Goal: Obtain resource: Download file/media

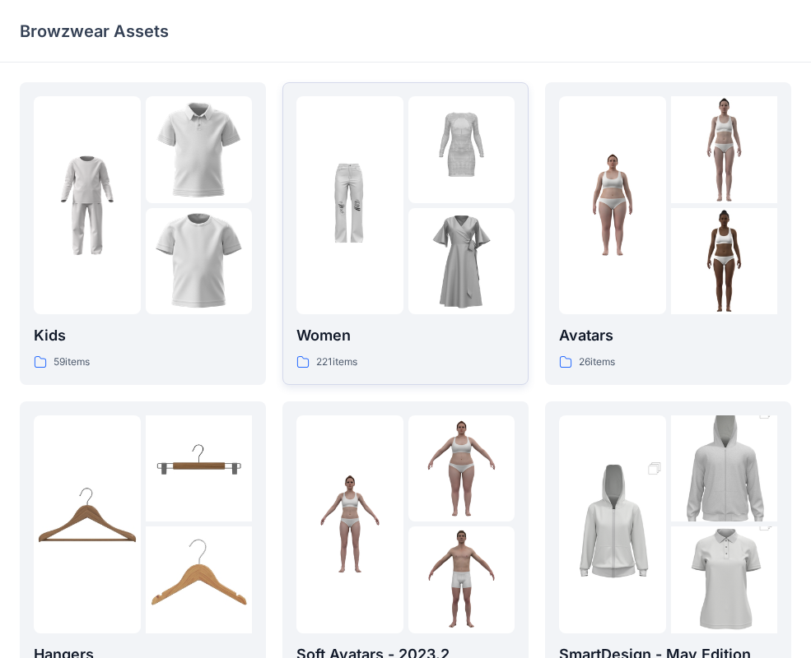
click at [496, 311] on img at bounding box center [461, 261] width 107 height 107
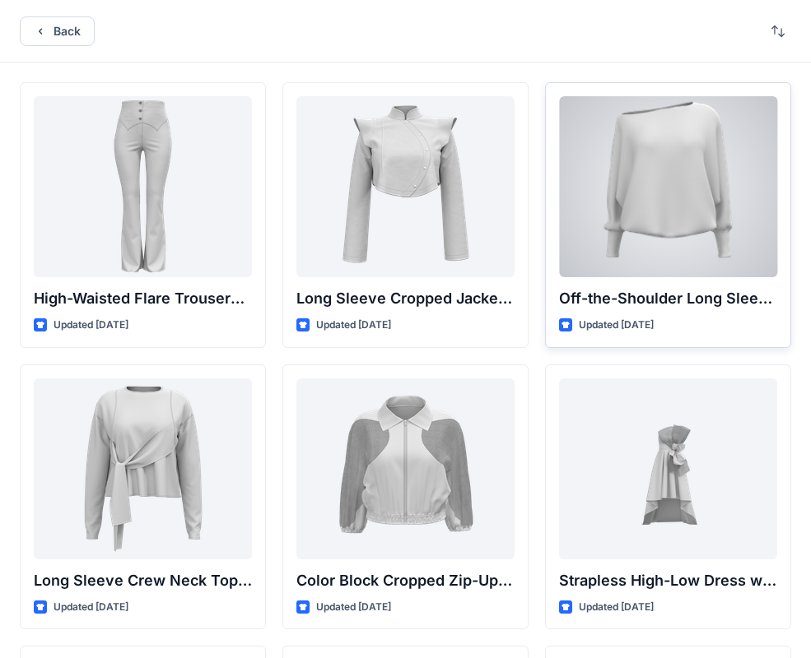
click at [654, 170] on div at bounding box center [668, 186] width 218 height 181
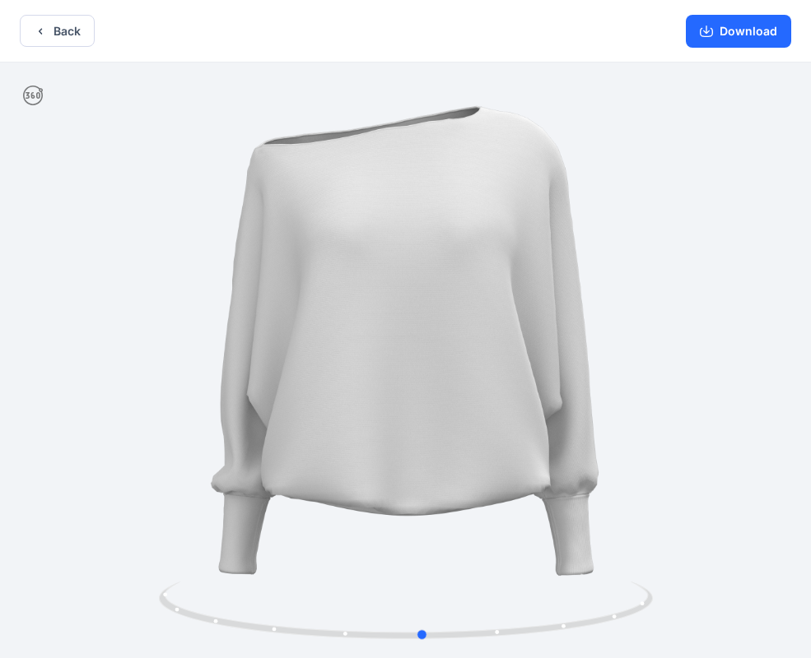
drag, startPoint x: 640, startPoint y: 314, endPoint x: 656, endPoint y: 323, distance: 18.1
click at [661, 323] on div at bounding box center [405, 362] width 811 height 599
click at [716, 35] on button "Download" at bounding box center [738, 31] width 105 height 33
click at [78, 32] on button "Back" at bounding box center [57, 31] width 75 height 32
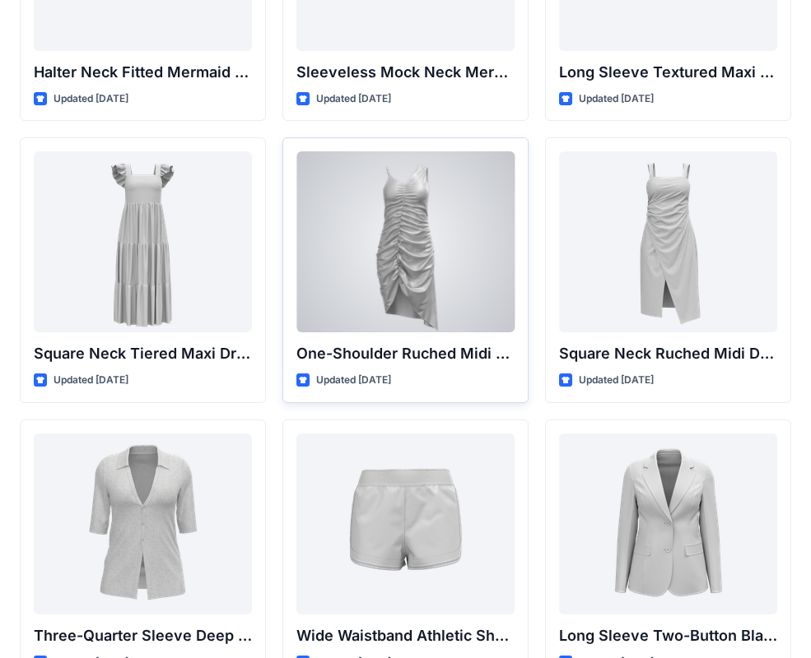
scroll to position [1146, 0]
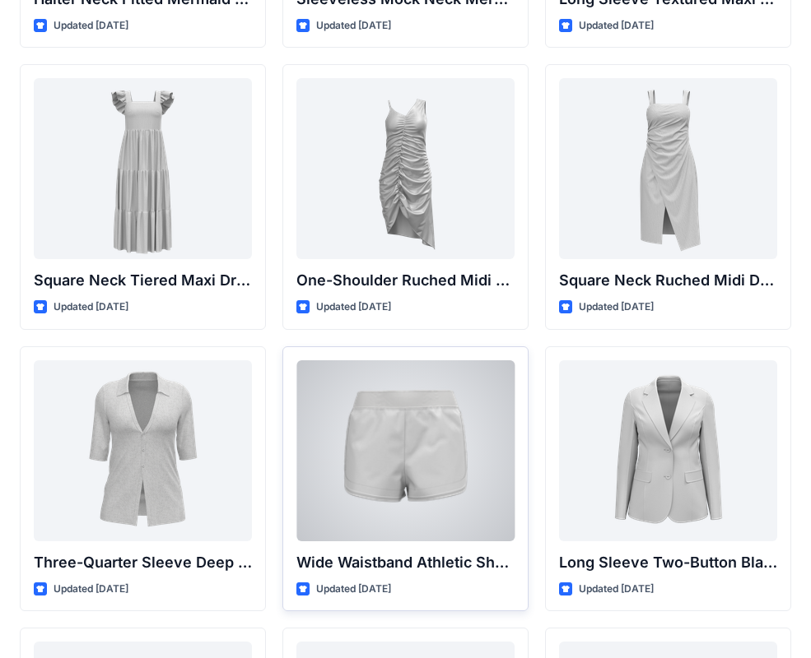
click at [421, 411] on div at bounding box center [405, 451] width 218 height 181
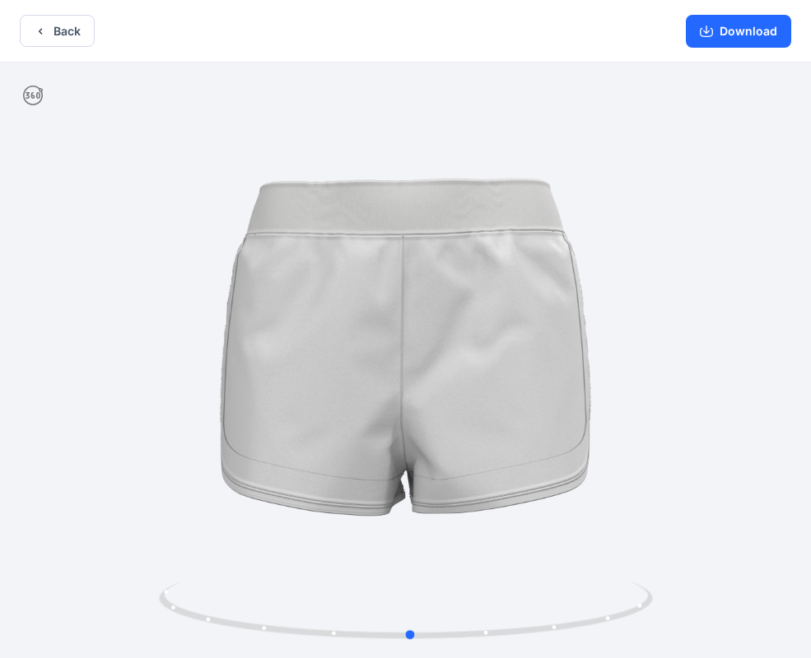
drag, startPoint x: 580, startPoint y: 324, endPoint x: 585, endPoint y: 346, distance: 22.0
click at [585, 346] on div at bounding box center [405, 362] width 811 height 599
click at [720, 42] on button "Download" at bounding box center [738, 31] width 105 height 33
click at [76, 31] on button "Back" at bounding box center [57, 31] width 75 height 32
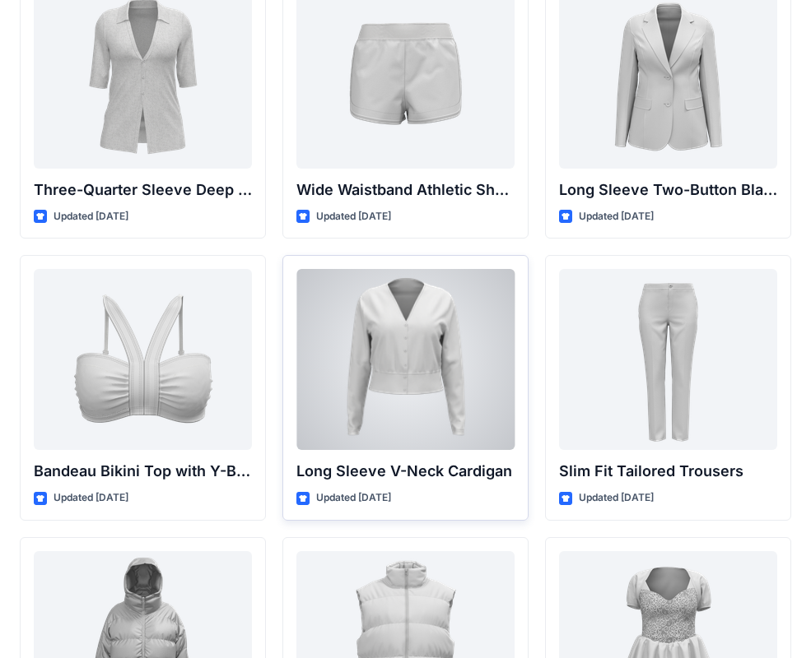
scroll to position [1521, 0]
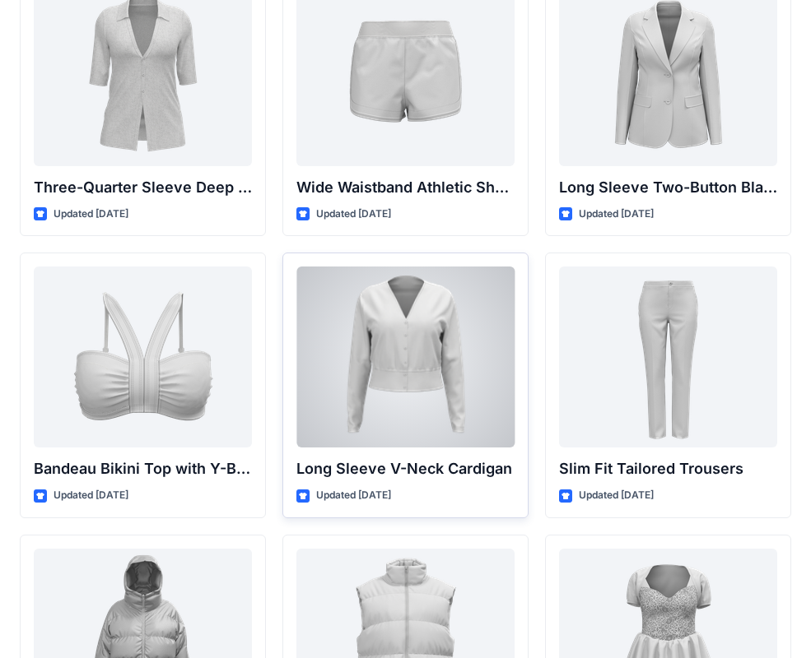
click at [436, 321] on div at bounding box center [405, 357] width 218 height 181
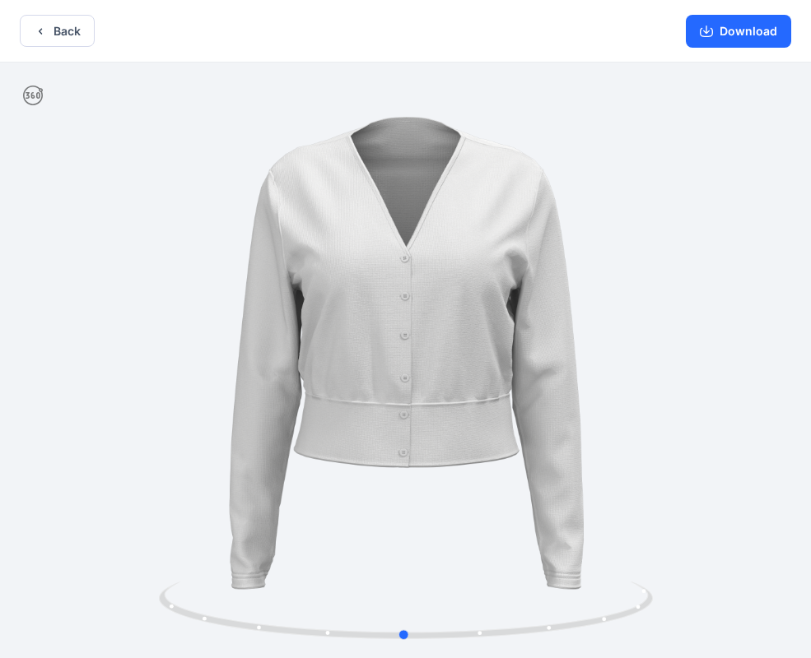
click at [550, 257] on div at bounding box center [405, 362] width 811 height 599
click at [732, 24] on button "Download" at bounding box center [738, 31] width 105 height 33
click at [71, 30] on button "Back" at bounding box center [57, 31] width 75 height 32
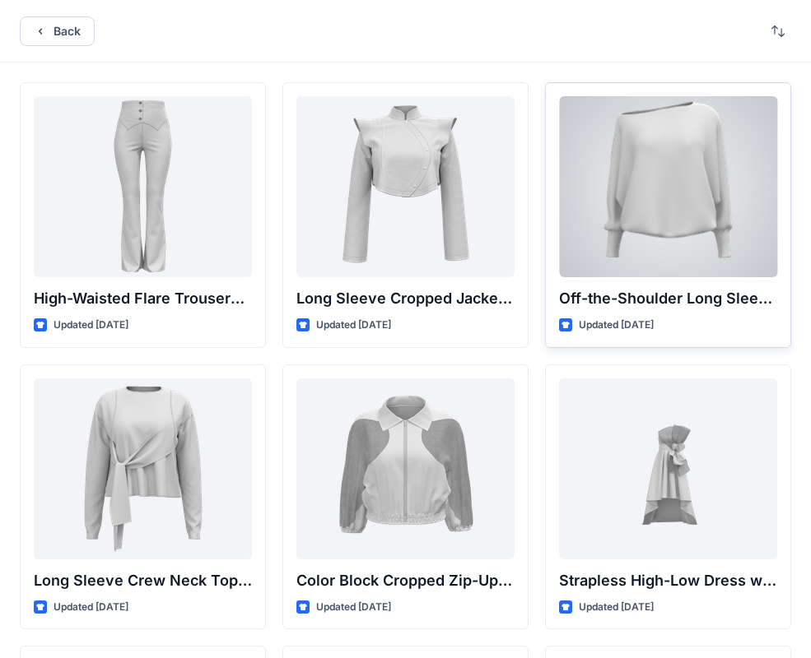
click at [686, 258] on div at bounding box center [668, 186] width 218 height 181
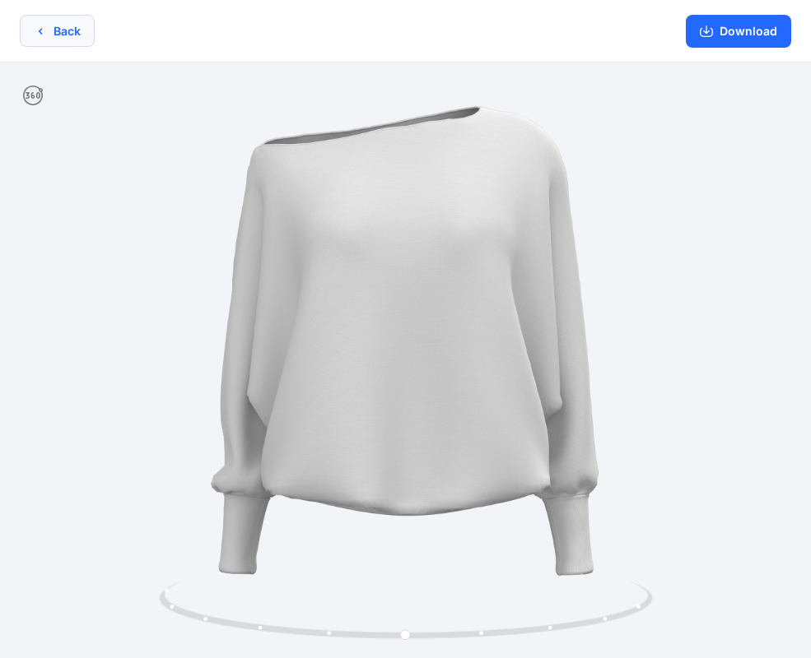
click at [52, 31] on button "Back" at bounding box center [57, 31] width 75 height 32
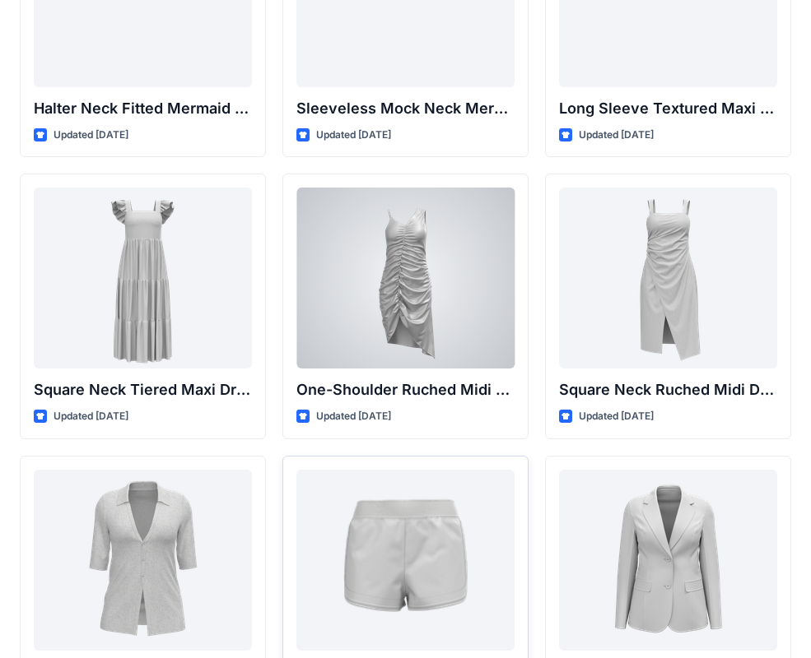
scroll to position [1090, 0]
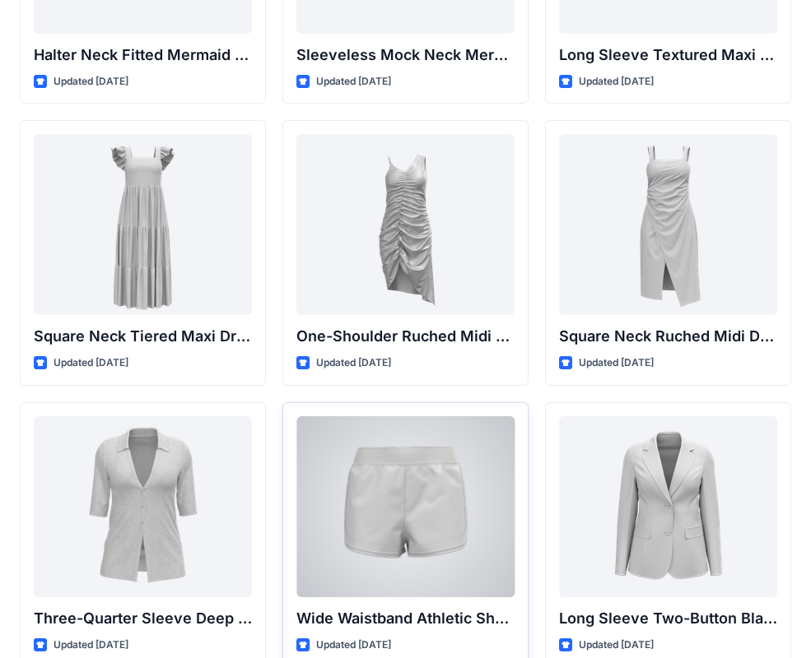
click at [461, 455] on div at bounding box center [405, 506] width 218 height 181
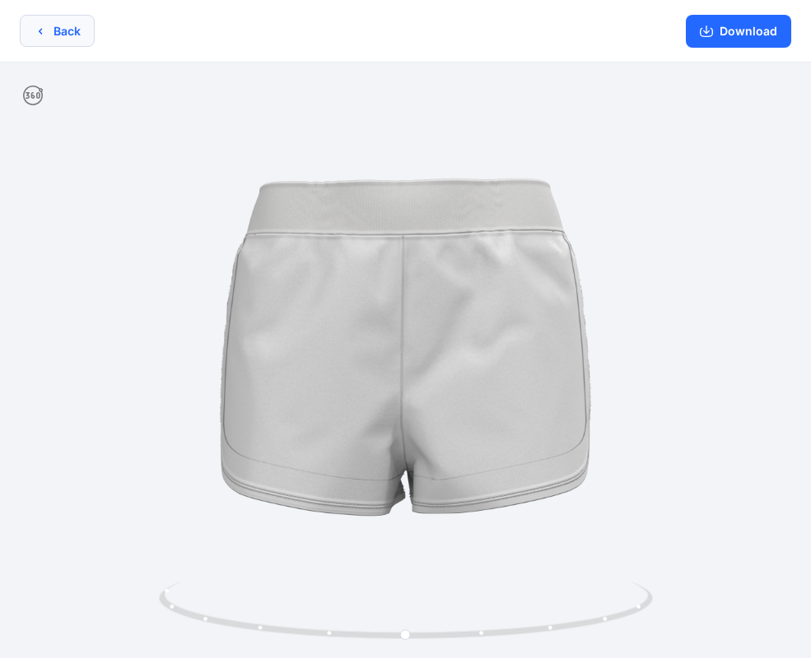
click at [77, 40] on button "Back" at bounding box center [57, 31] width 75 height 32
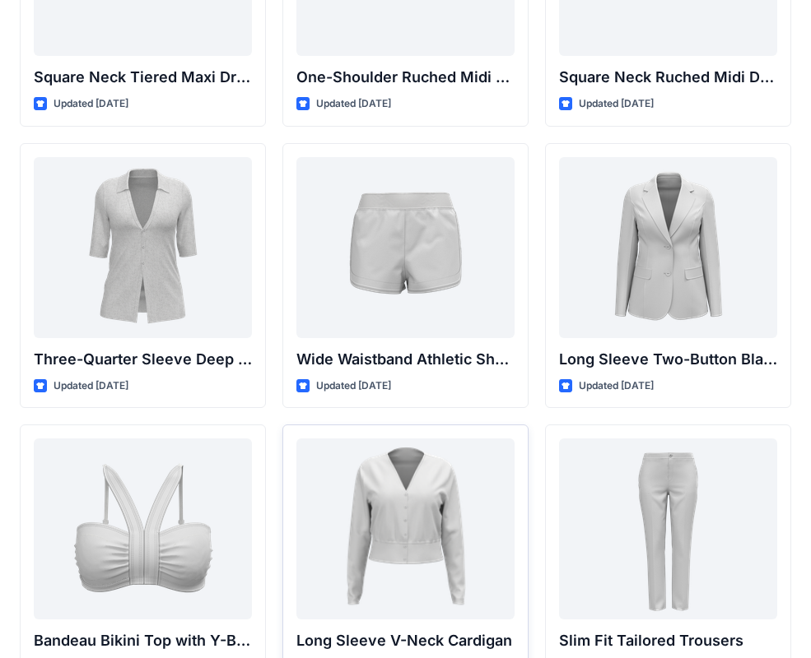
scroll to position [1455, 0]
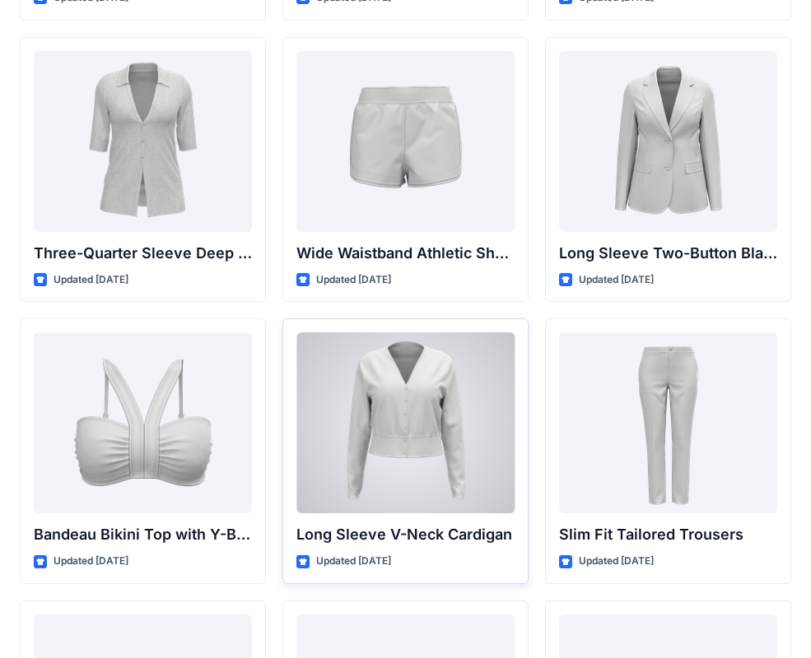
click at [489, 361] on div at bounding box center [405, 423] width 218 height 181
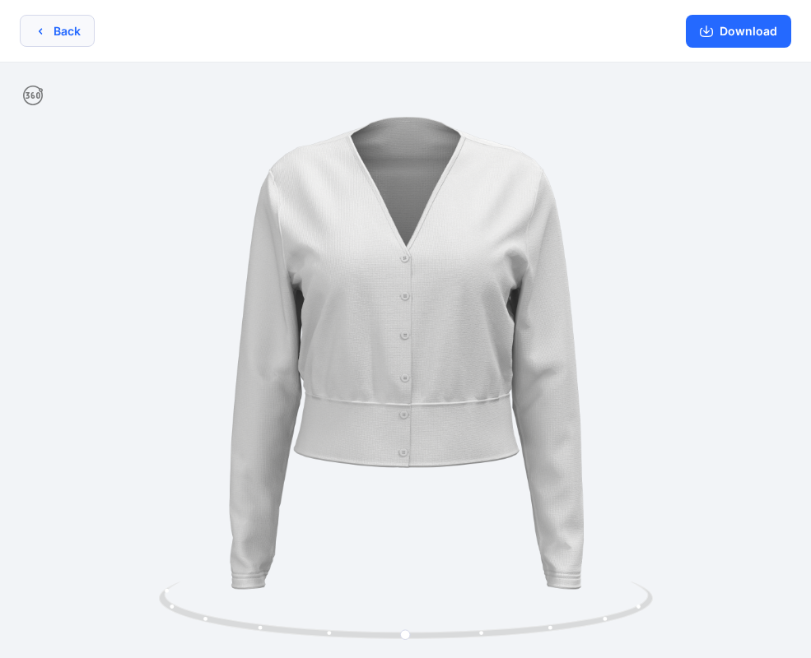
click at [40, 26] on icon "button" at bounding box center [40, 31] width 13 height 13
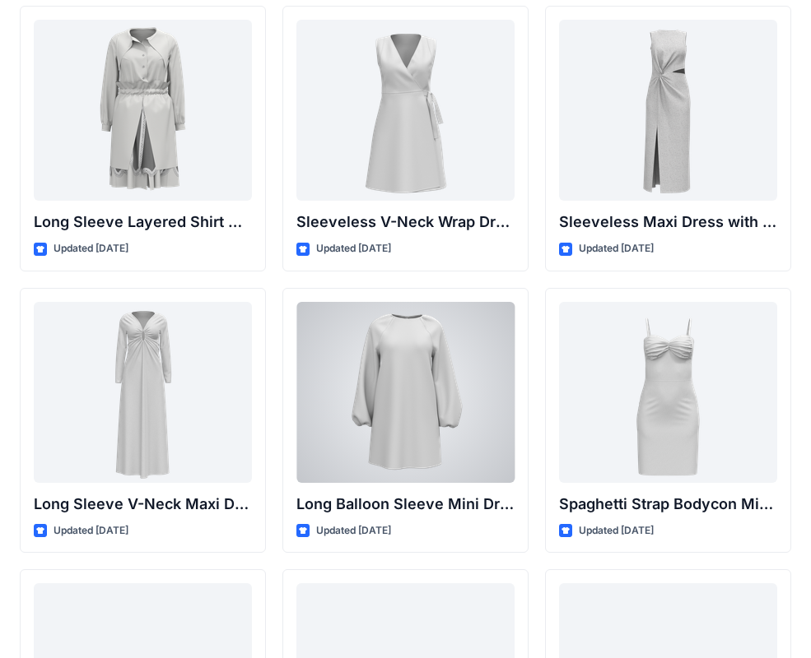
scroll to position [2335, 0]
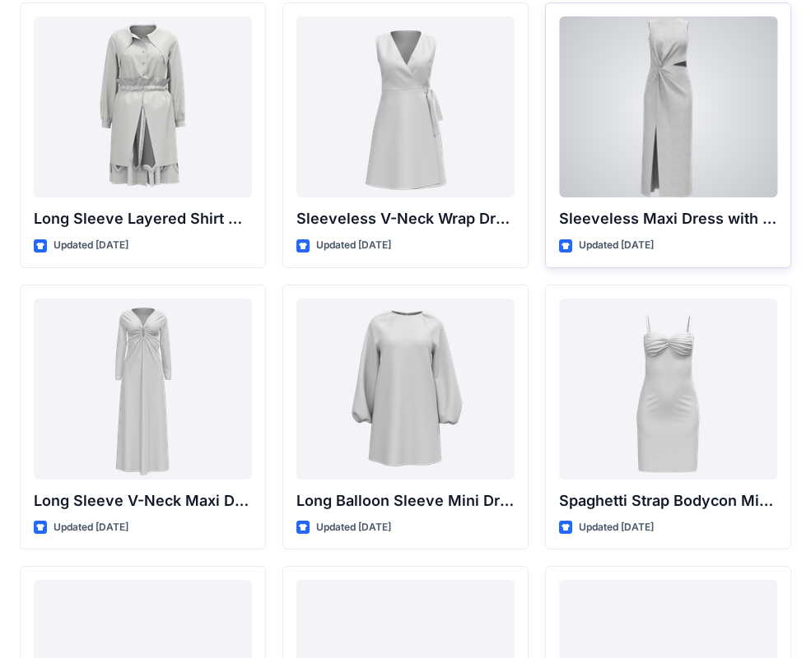
click at [637, 149] on div at bounding box center [668, 106] width 218 height 181
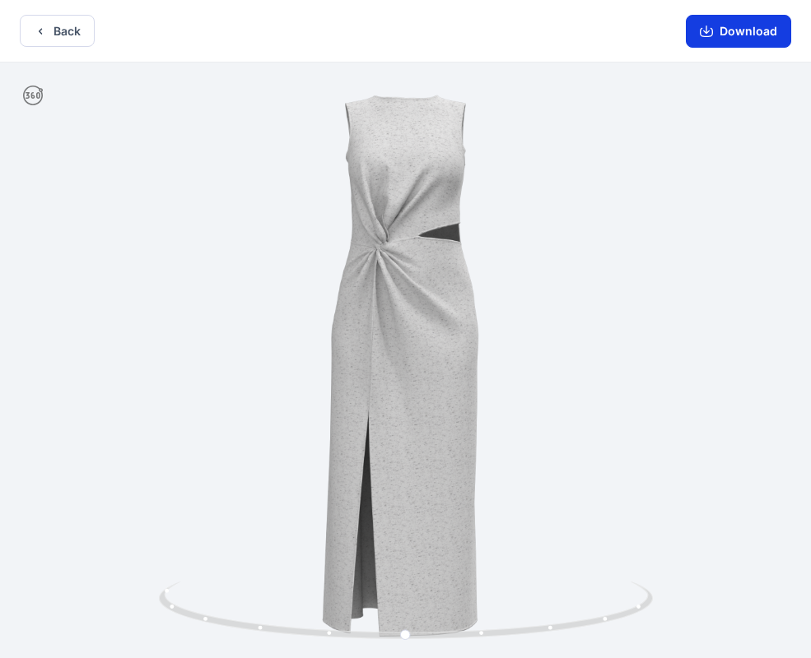
click at [719, 44] on button "Download" at bounding box center [738, 31] width 105 height 33
click at [75, 39] on button "Back" at bounding box center [57, 31] width 75 height 32
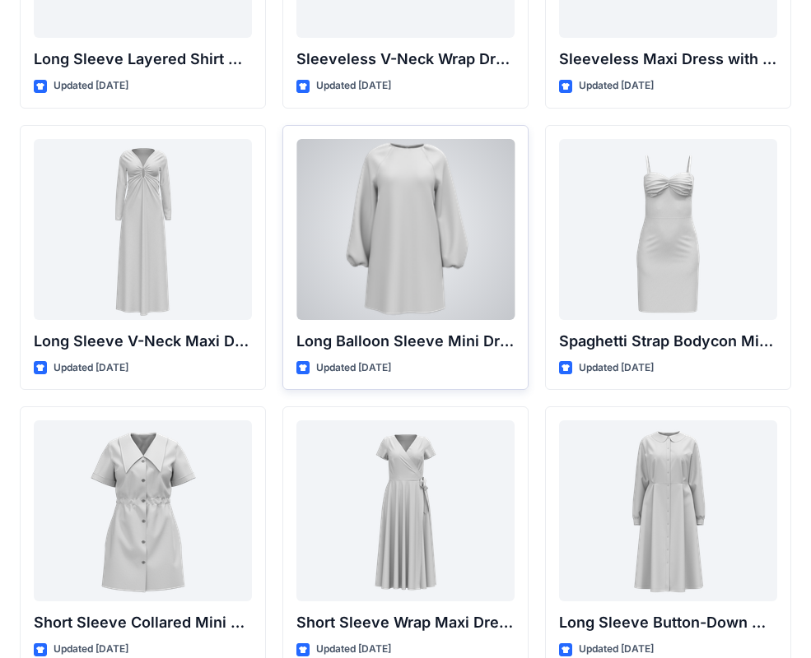
scroll to position [2498, 0]
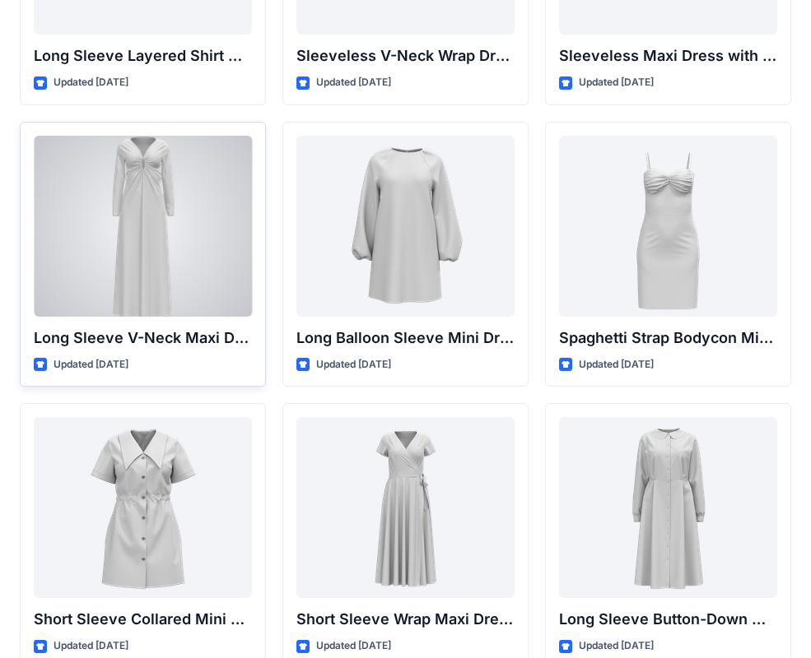
click at [234, 296] on div at bounding box center [143, 226] width 218 height 181
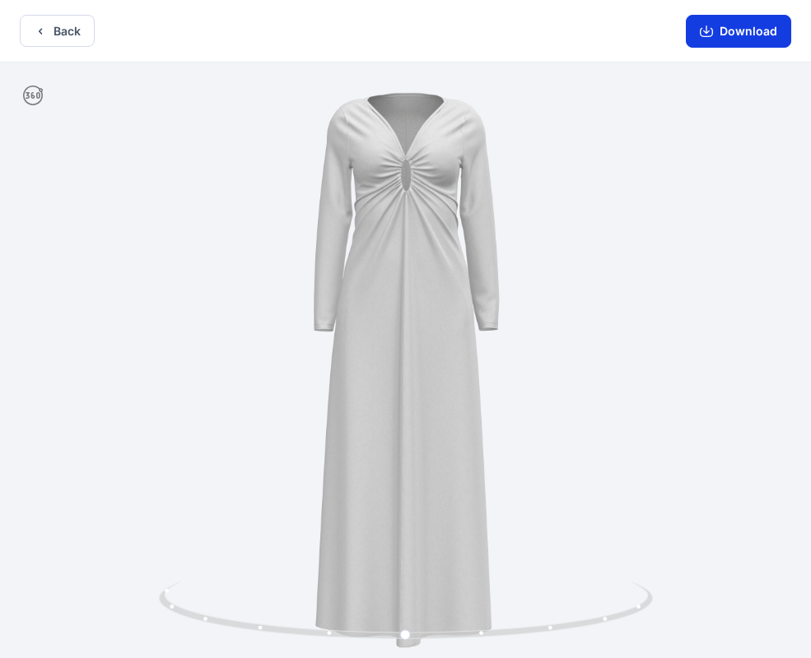
click at [727, 44] on button "Download" at bounding box center [738, 31] width 105 height 33
click at [68, 32] on button "Back" at bounding box center [57, 31] width 75 height 32
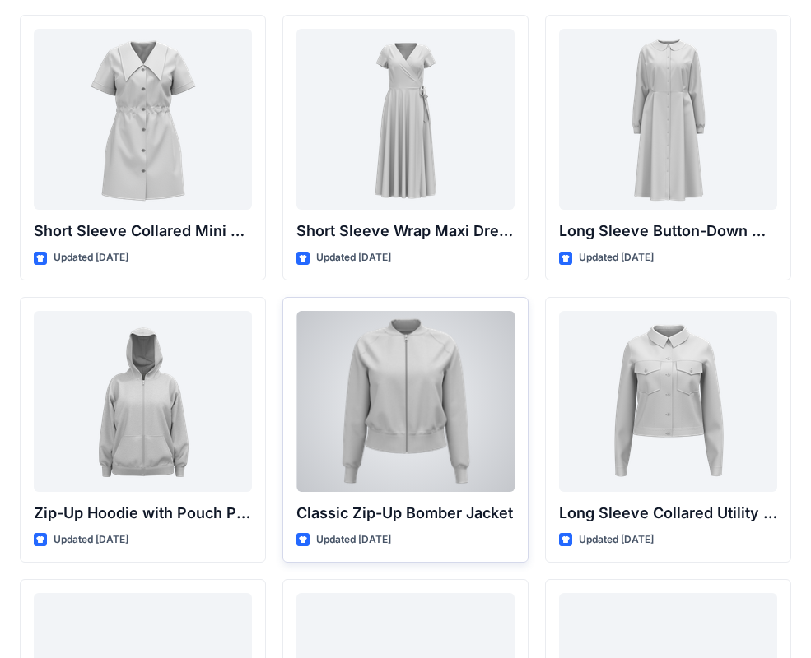
scroll to position [2887, 0]
click at [483, 421] on div at bounding box center [405, 400] width 218 height 181
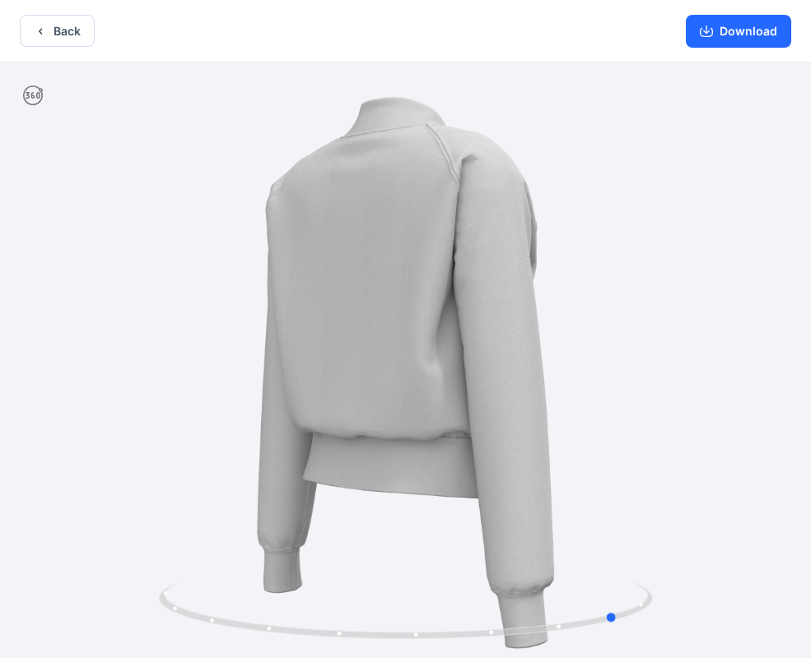
drag, startPoint x: 647, startPoint y: 91, endPoint x: 366, endPoint y: 478, distance: 478.6
click at [366, 478] on div at bounding box center [405, 362] width 811 height 599
click at [644, 323] on div at bounding box center [405, 362] width 811 height 599
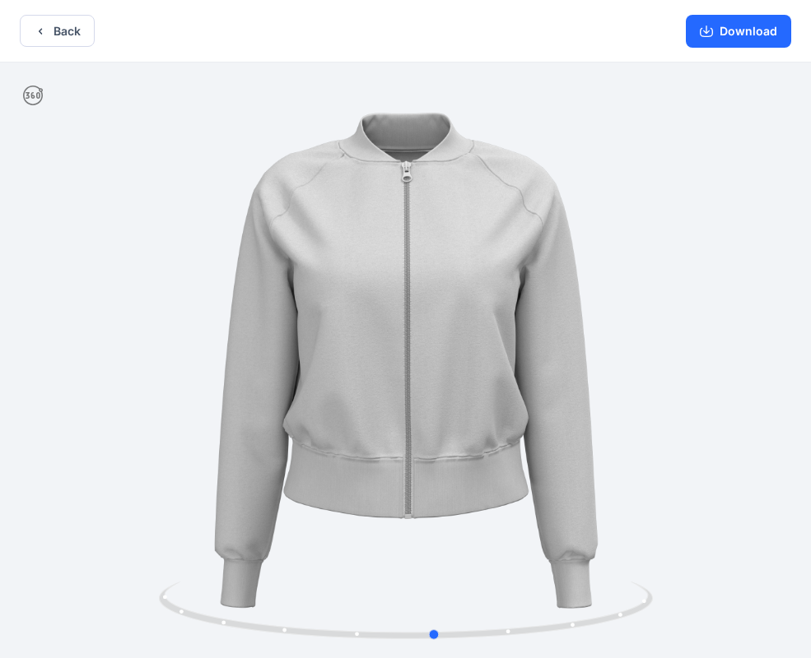
drag, startPoint x: 644, startPoint y: 323, endPoint x: 461, endPoint y: 344, distance: 184.7
click at [461, 344] on div at bounding box center [405, 362] width 811 height 599
click at [708, 31] on icon "button" at bounding box center [706, 30] width 7 height 8
click at [77, 26] on button "Back" at bounding box center [57, 31] width 75 height 32
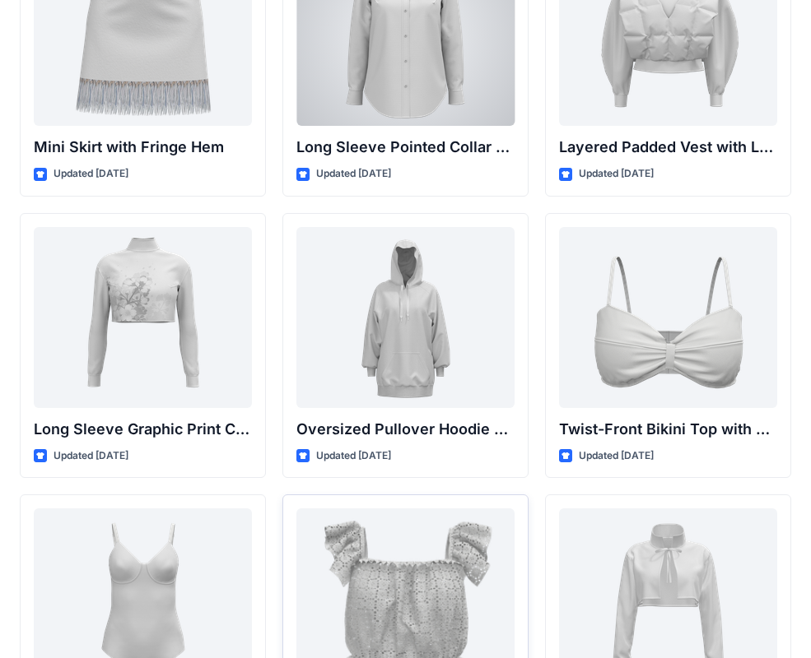
scroll to position [5125, 0]
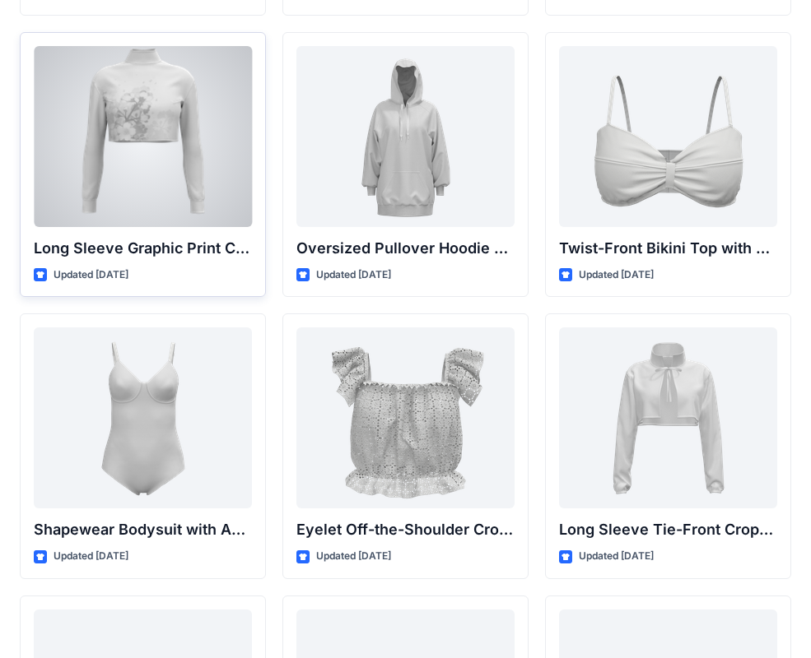
click at [166, 130] on div at bounding box center [143, 136] width 218 height 181
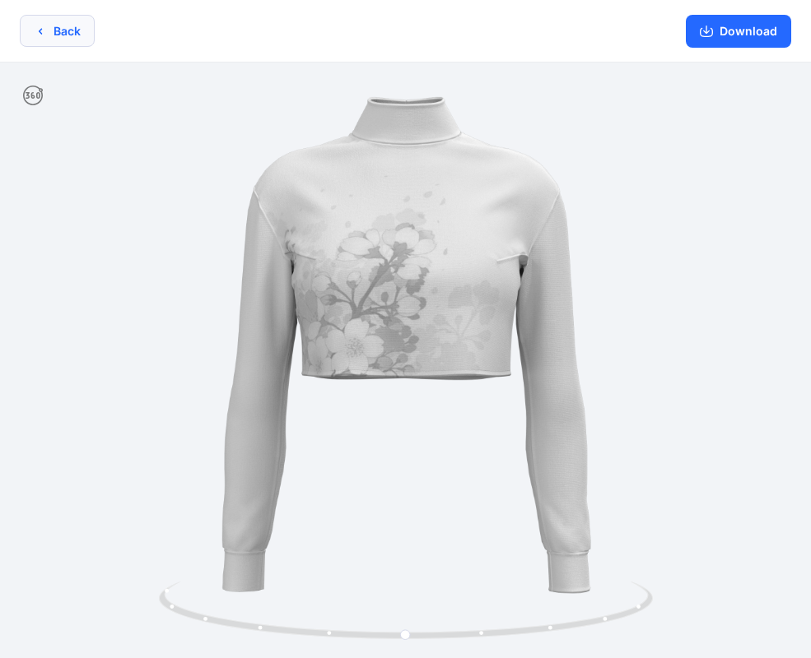
click at [78, 29] on button "Back" at bounding box center [57, 31] width 75 height 32
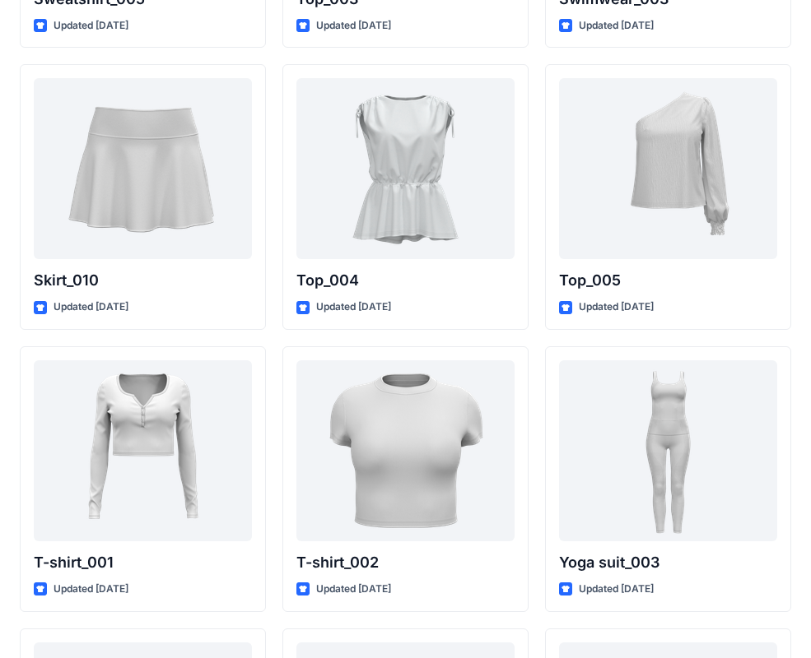
scroll to position [8490, 0]
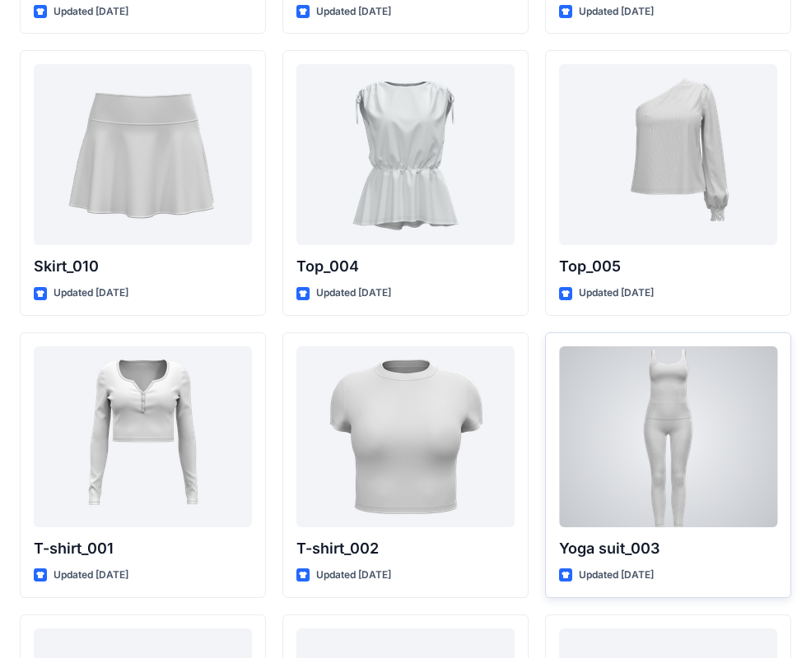
click at [660, 405] on div at bounding box center [668, 437] width 218 height 181
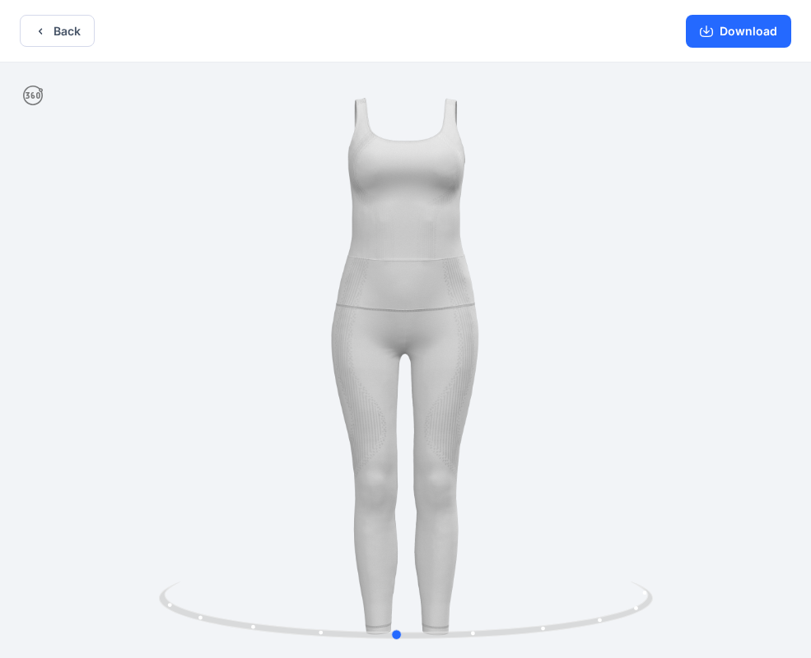
drag, startPoint x: 609, startPoint y: 342, endPoint x: 600, endPoint y: 351, distance: 12.8
click at [600, 351] on div at bounding box center [405, 362] width 811 height 599
drag, startPoint x: 500, startPoint y: 390, endPoint x: 551, endPoint y: 393, distance: 51.1
click at [551, 393] on div at bounding box center [405, 362] width 811 height 599
click at [560, 393] on div at bounding box center [405, 362] width 811 height 599
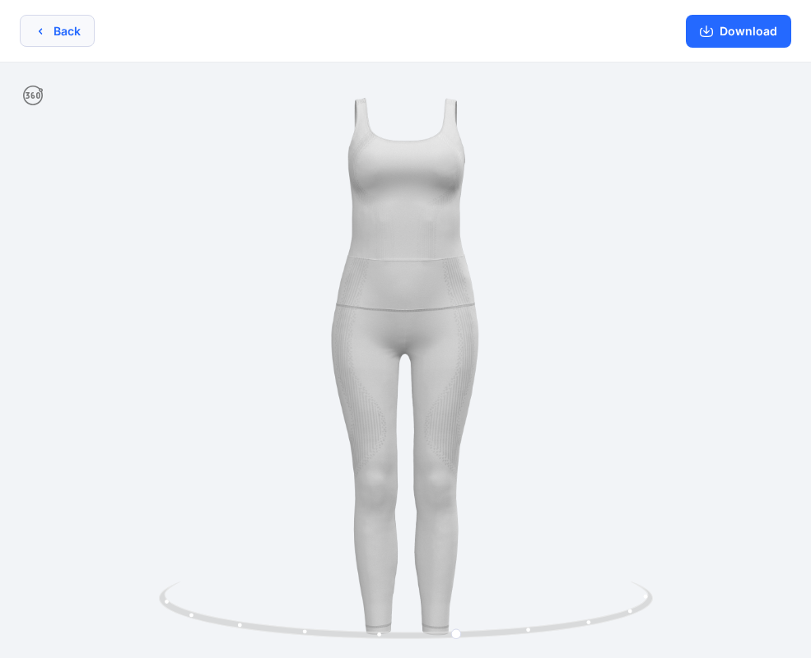
click at [68, 35] on button "Back" at bounding box center [57, 31] width 75 height 32
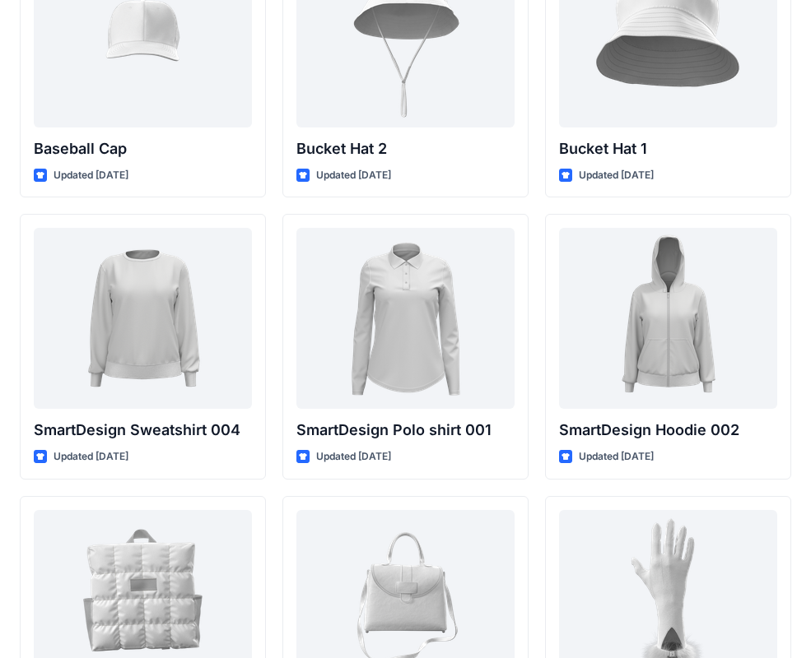
scroll to position [12277, 0]
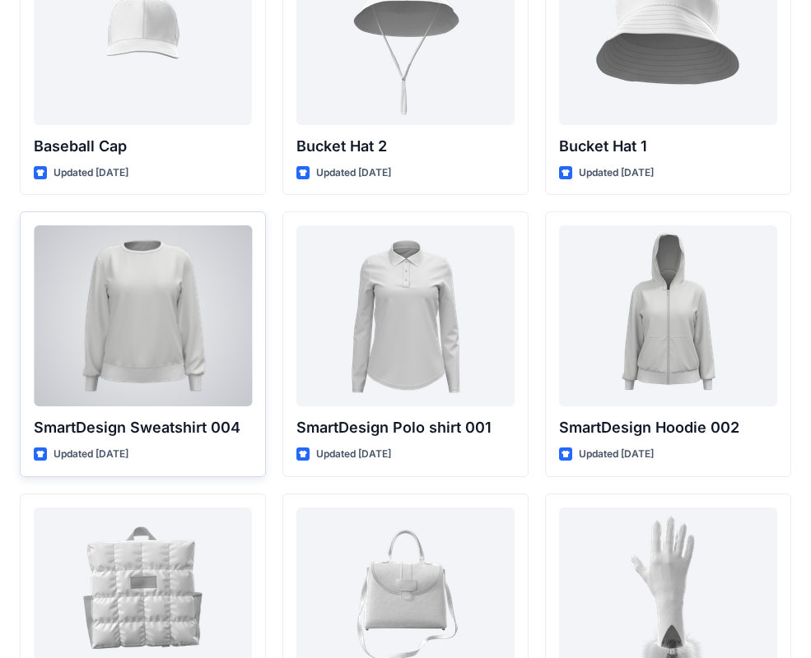
click at [235, 388] on div at bounding box center [143, 316] width 218 height 181
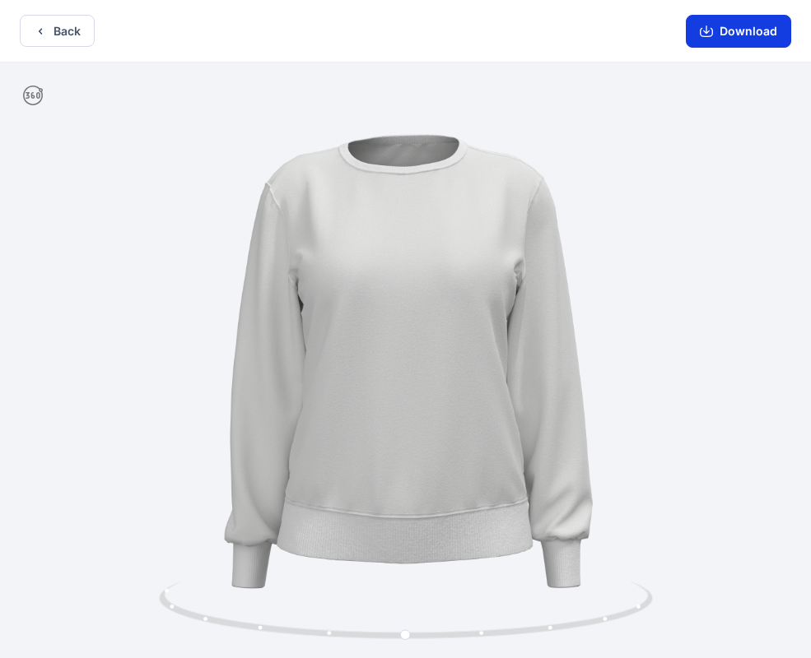
click at [743, 32] on button "Download" at bounding box center [738, 31] width 105 height 33
click at [79, 32] on button "Back" at bounding box center [57, 31] width 75 height 32
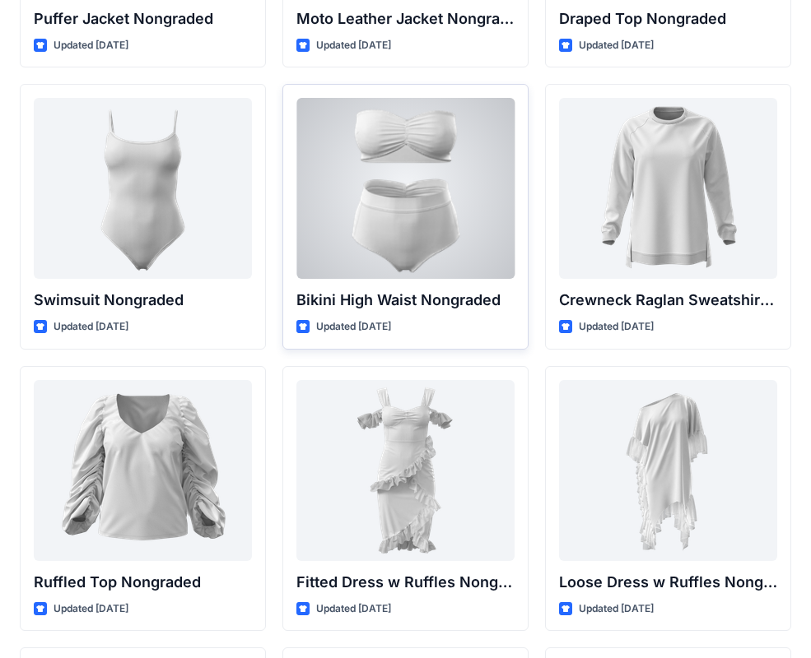
scroll to position [16073, 0]
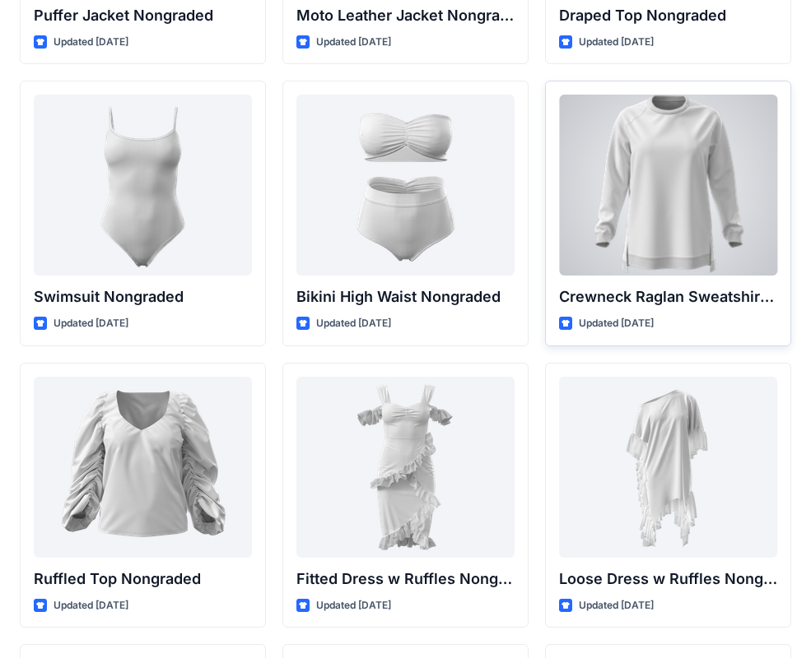
click at [621, 225] on div at bounding box center [668, 185] width 218 height 181
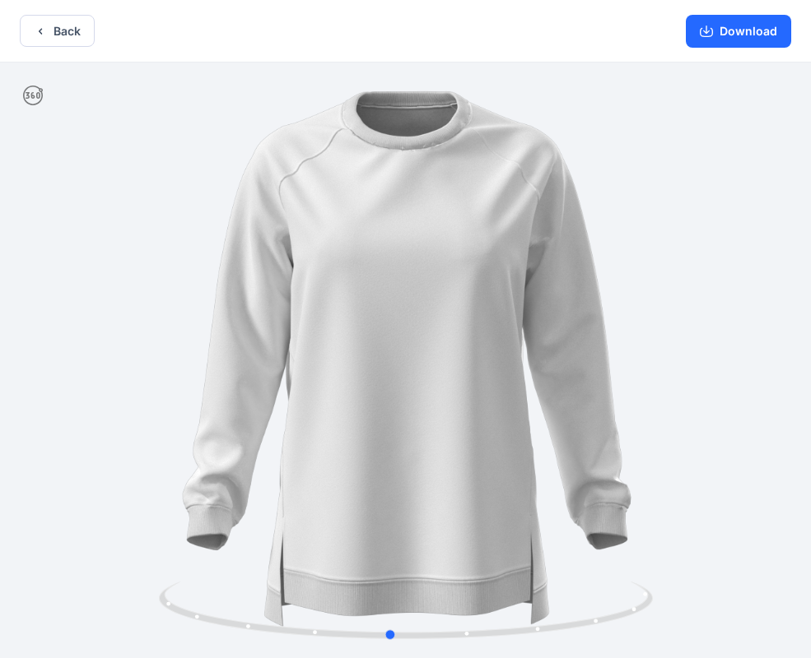
drag, startPoint x: 618, startPoint y: 263, endPoint x: 603, endPoint y: 271, distance: 17.3
click at [603, 271] on div at bounding box center [405, 362] width 811 height 599
click at [717, 35] on button "Download" at bounding box center [738, 31] width 105 height 33
